Goal: Task Accomplishment & Management: Use online tool/utility

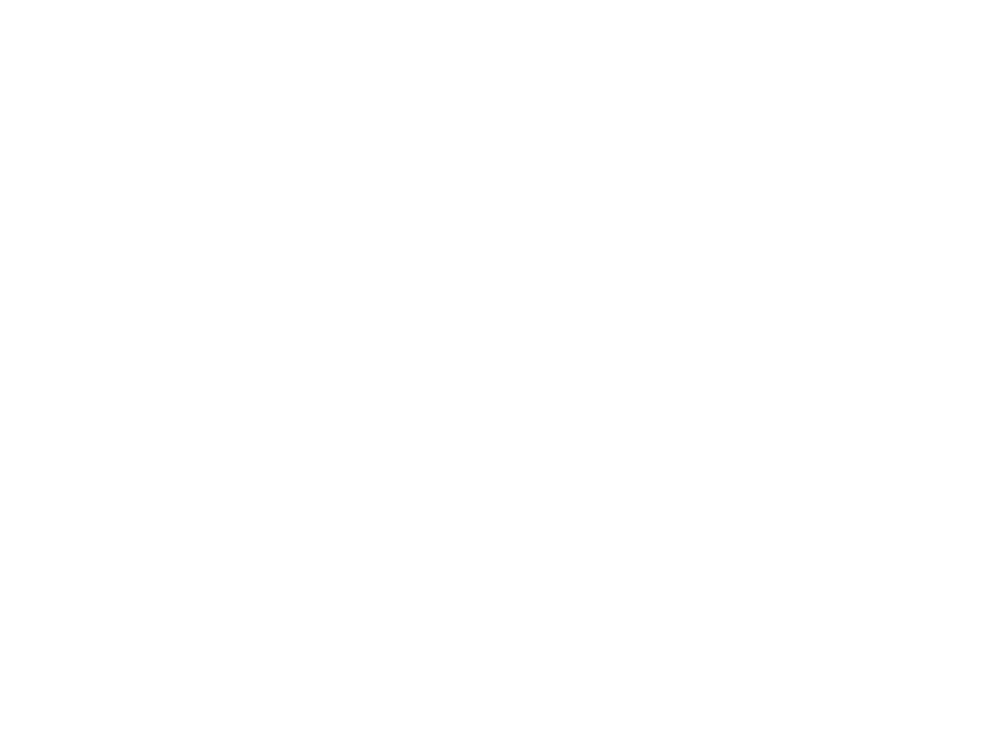
click at [869, 0] on html at bounding box center [496, 0] width 993 height 0
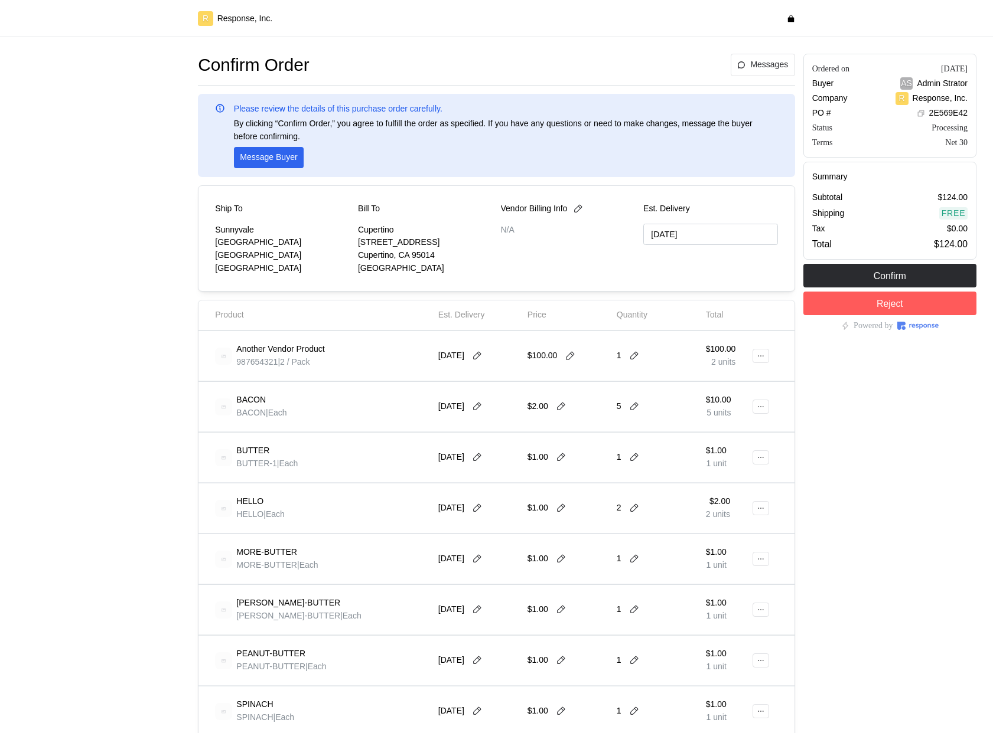
type input "10/01/2025"
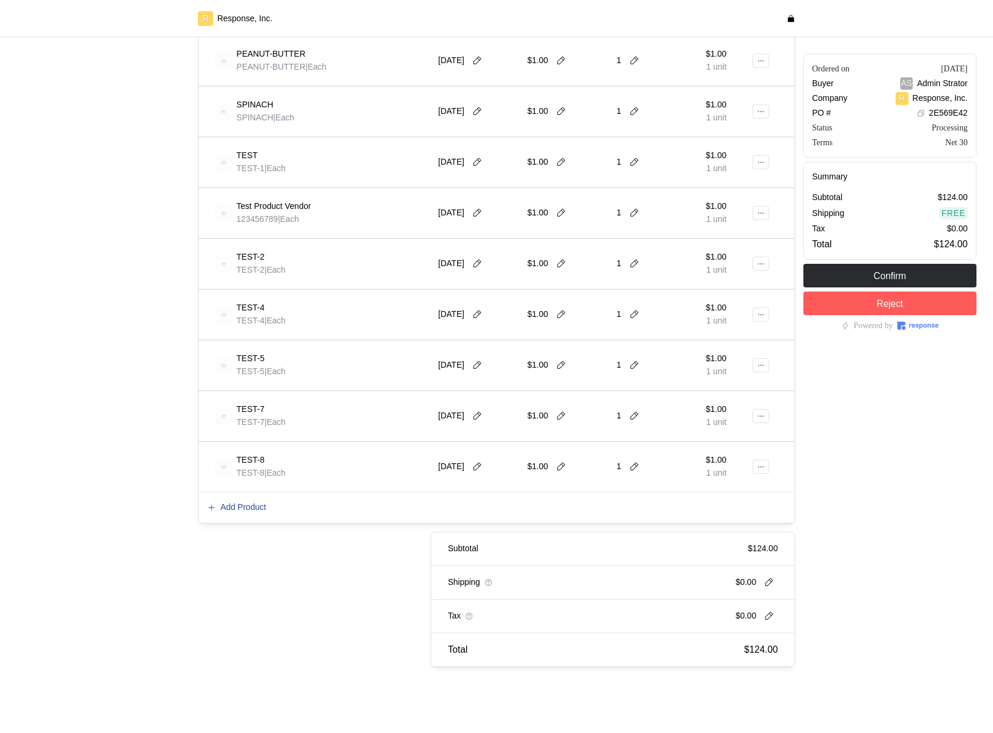
click at [234, 509] on p "Add Product" at bounding box center [242, 507] width 45 height 13
